Goal: Task Accomplishment & Management: Use online tool/utility

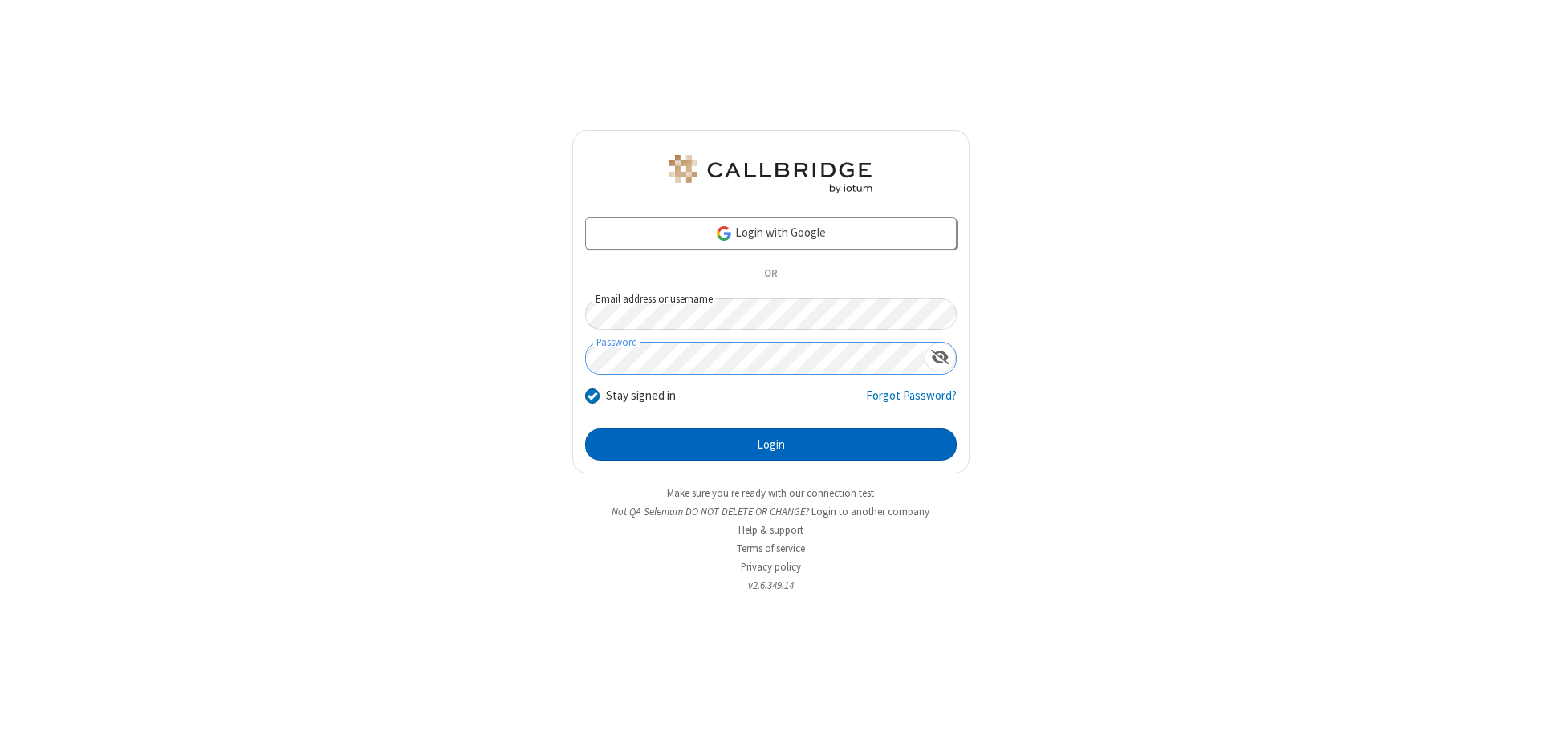
click at [770, 445] on button "Login" at bounding box center [771, 445] width 372 height 32
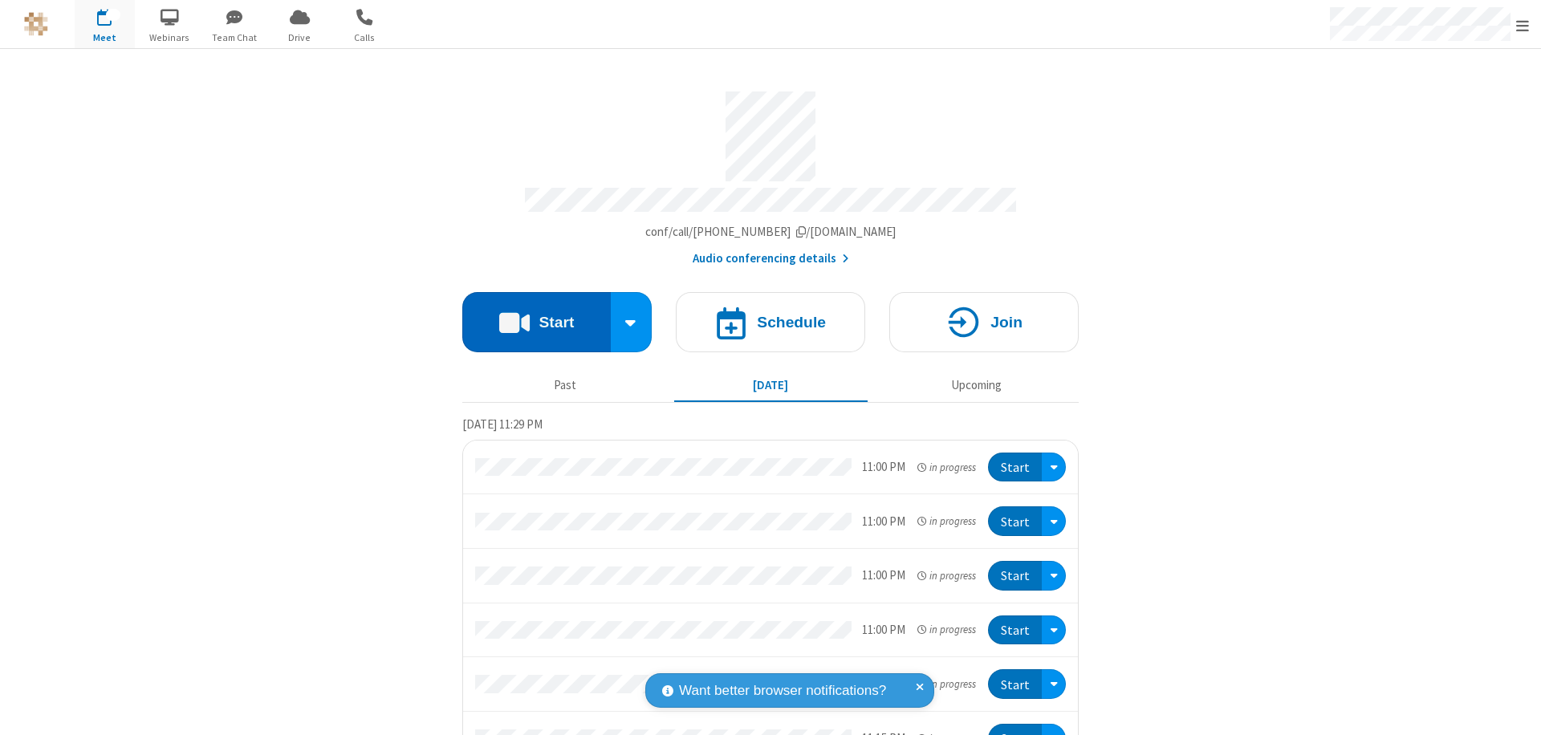
click at [530, 315] on button "Start" at bounding box center [536, 322] width 148 height 60
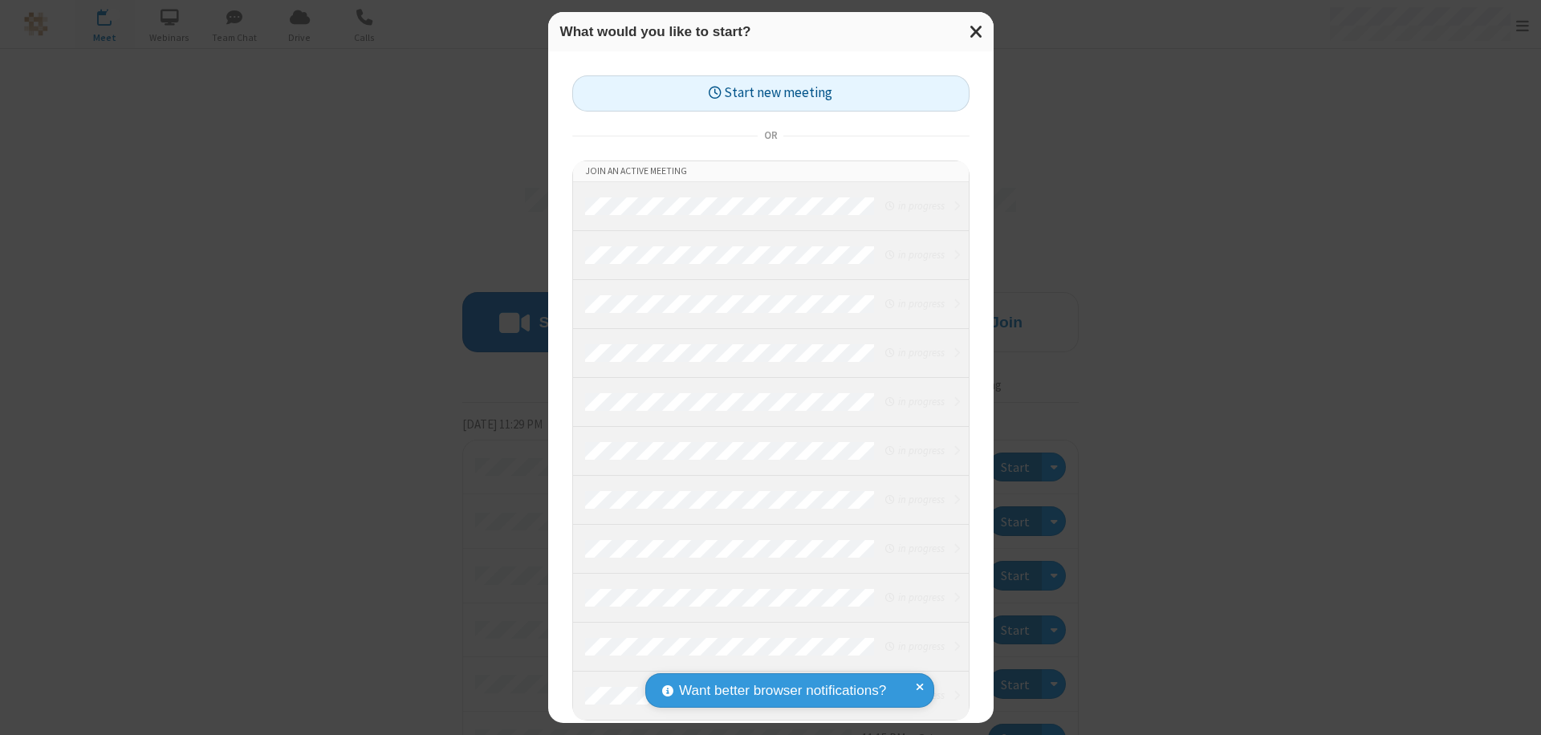
click at [770, 93] on button "Start new meeting" at bounding box center [770, 93] width 397 height 36
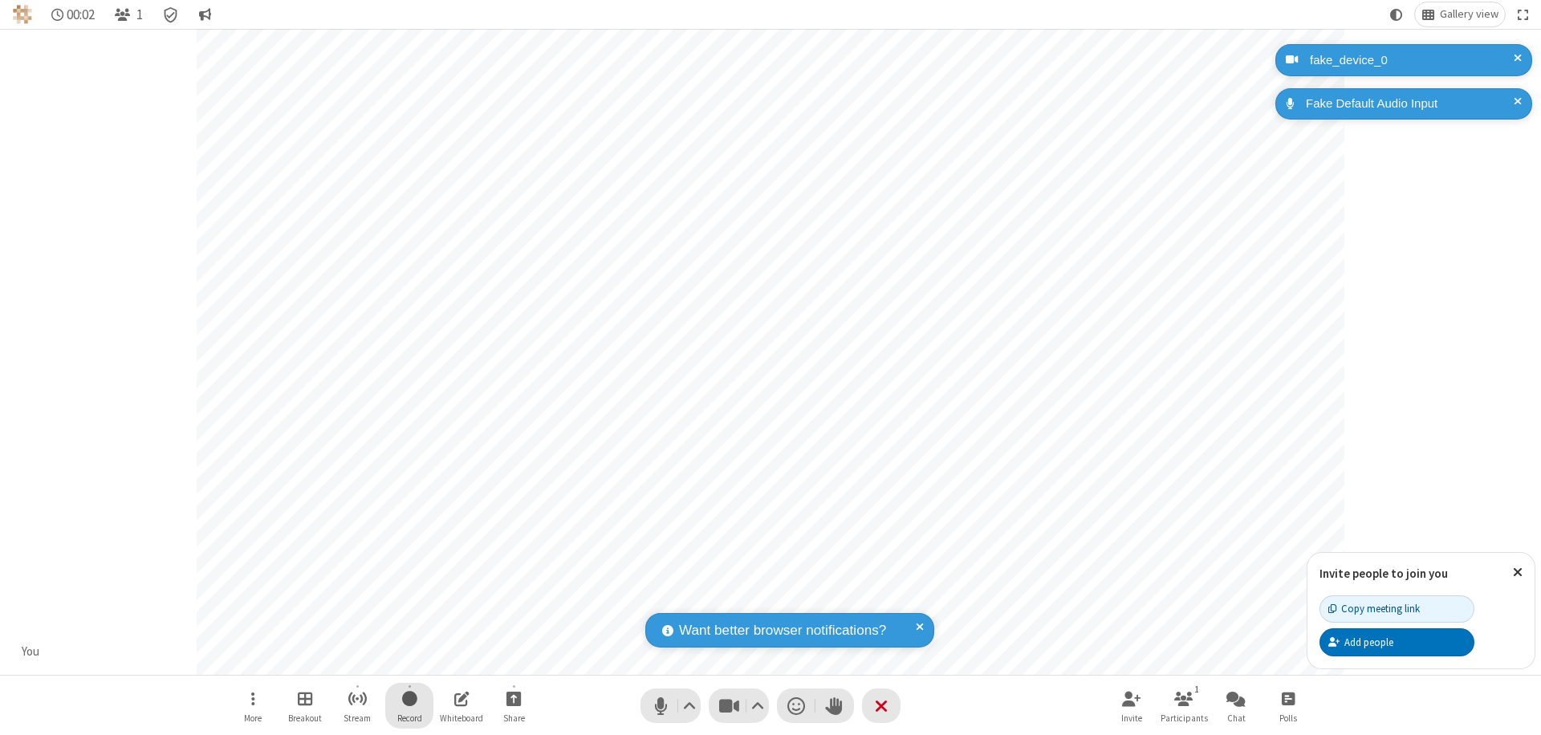
click at [409, 705] on span "Start recording" at bounding box center [409, 699] width 15 height 20
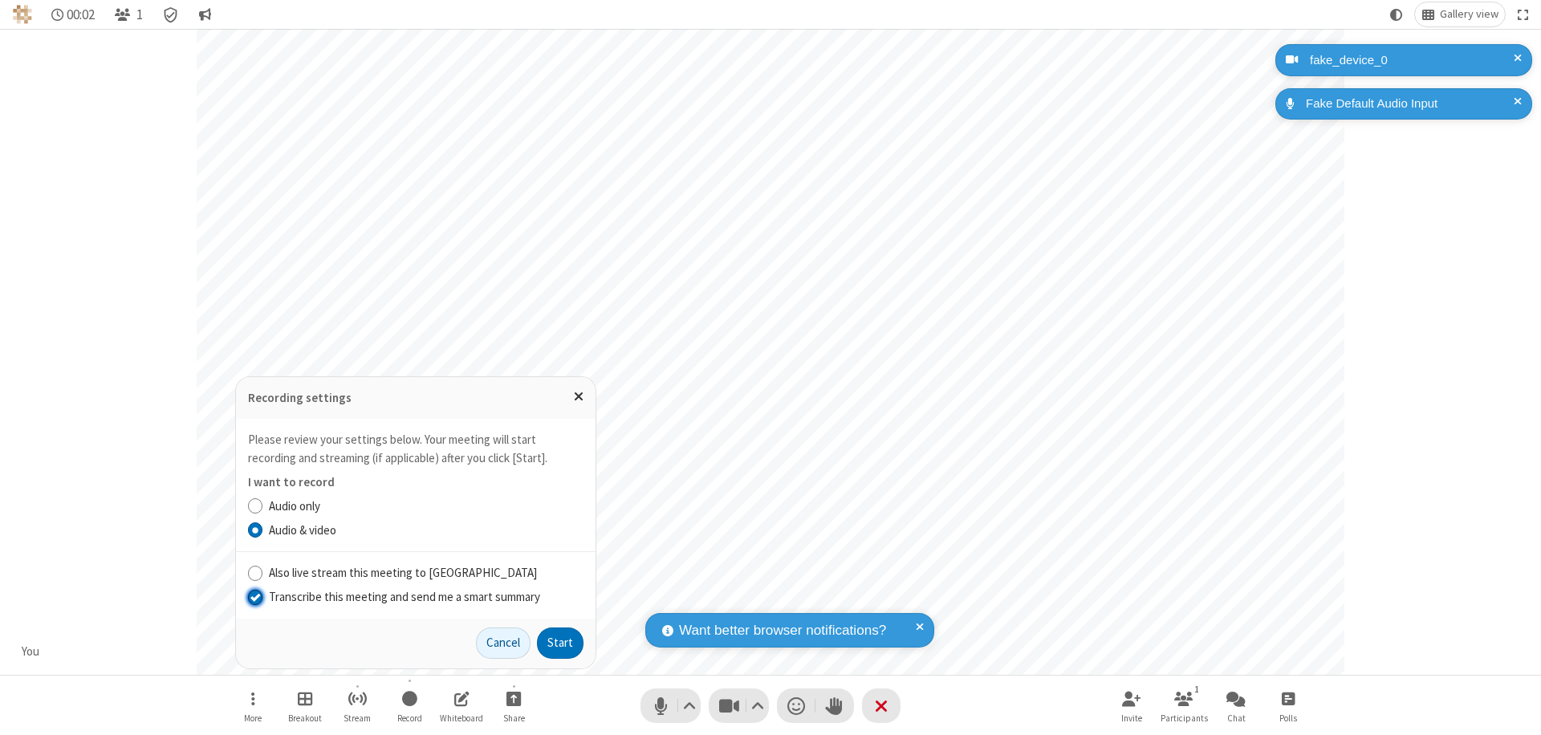
click at [254, 596] on input "Transcribe this meeting and send me a smart summary" at bounding box center [255, 596] width 15 height 17
click at [560, 643] on button "Start" at bounding box center [560, 644] width 47 height 32
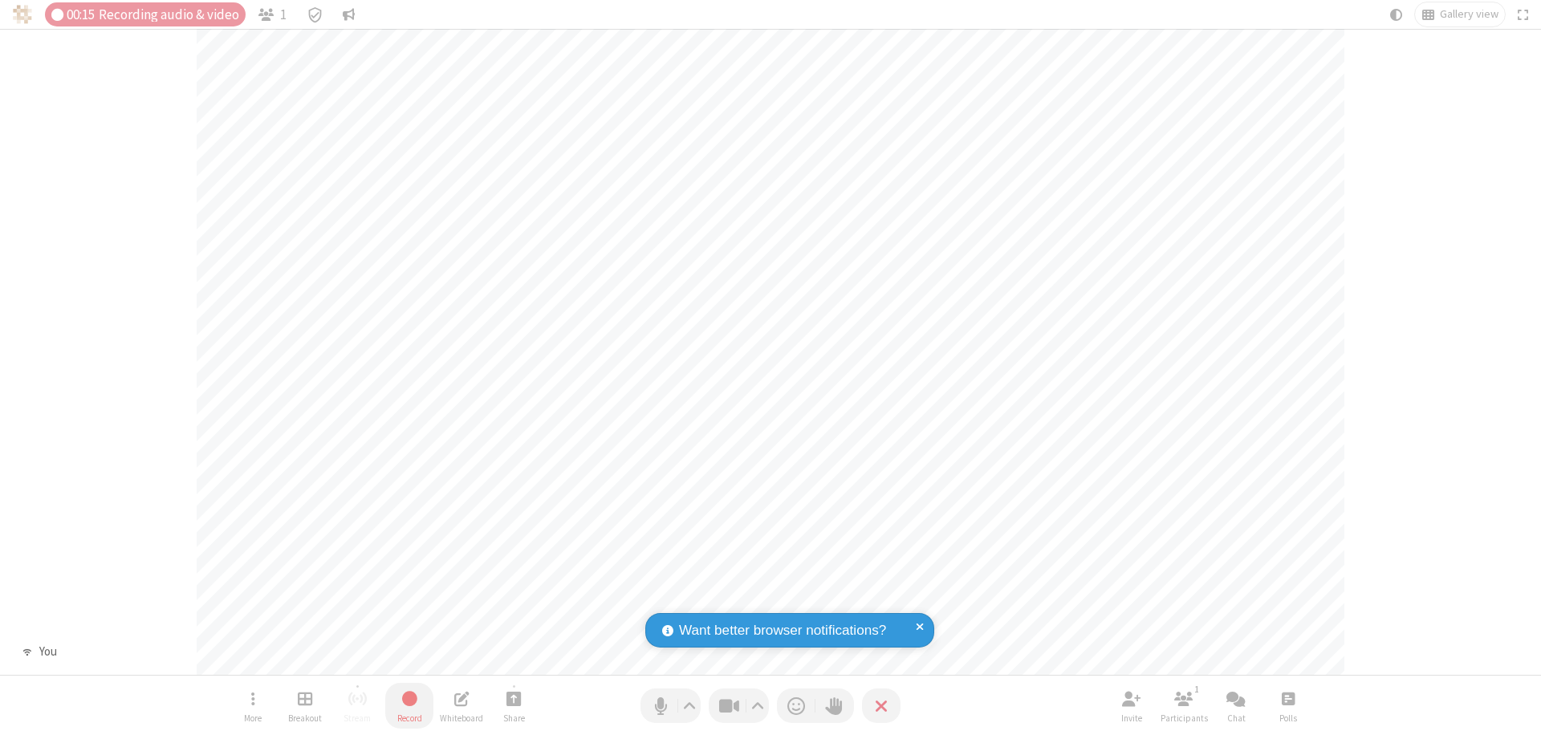
click at [409, 705] on span "Stop recording" at bounding box center [409, 699] width 18 height 20
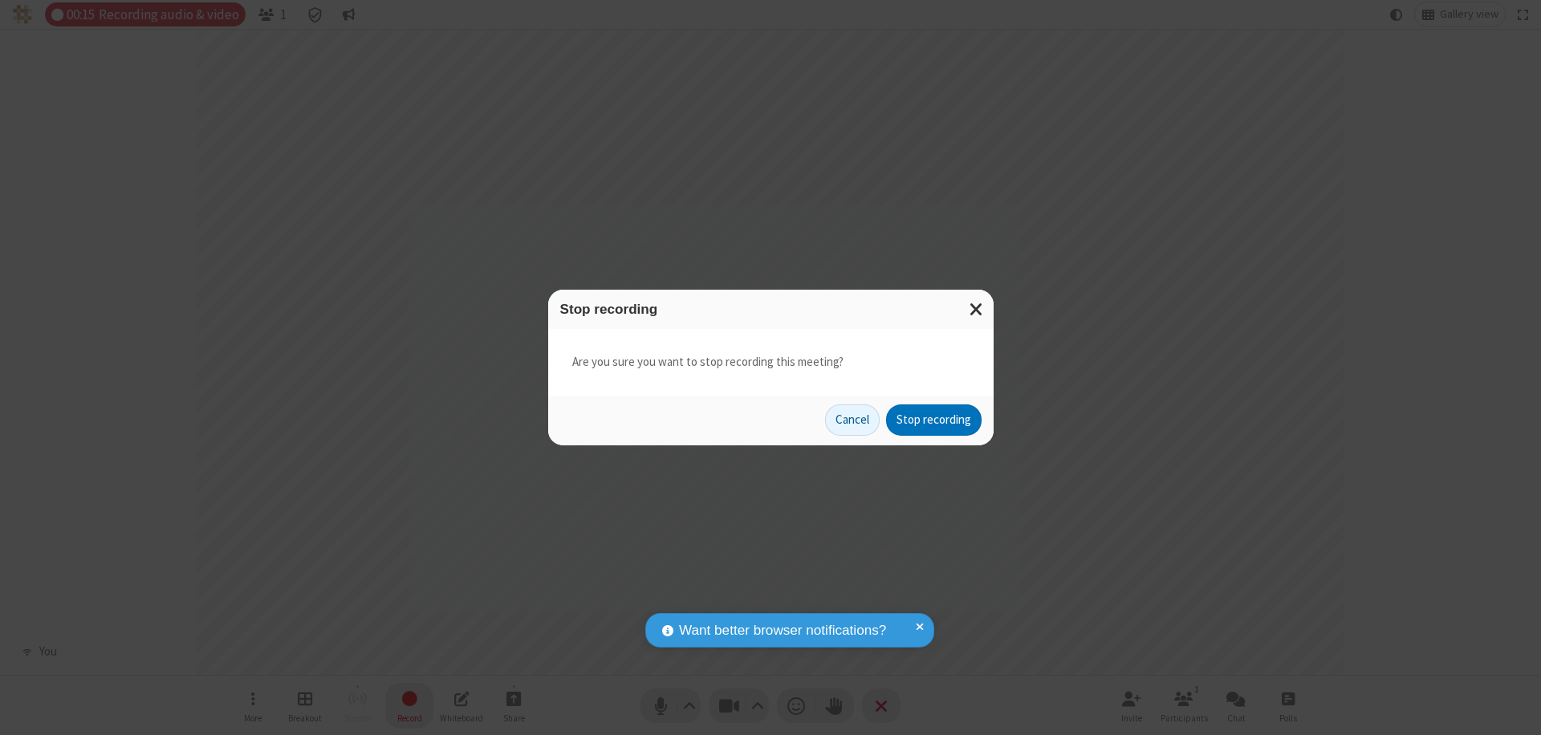
click at [933, 420] on button "Stop recording" at bounding box center [934, 421] width 96 height 32
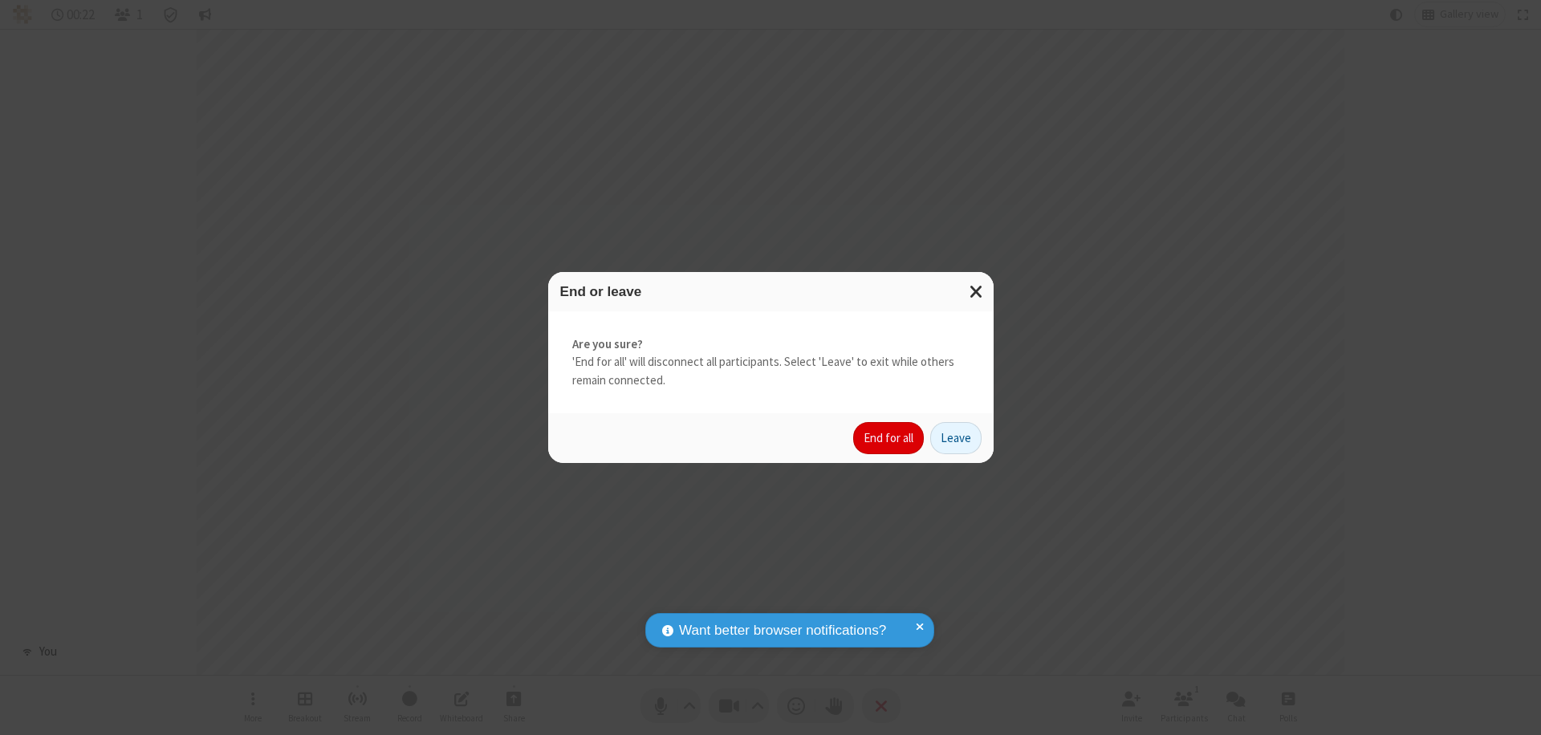
click at [889, 438] on button "End for all" at bounding box center [888, 438] width 71 height 32
